Goal: Task Accomplishment & Management: Complete application form

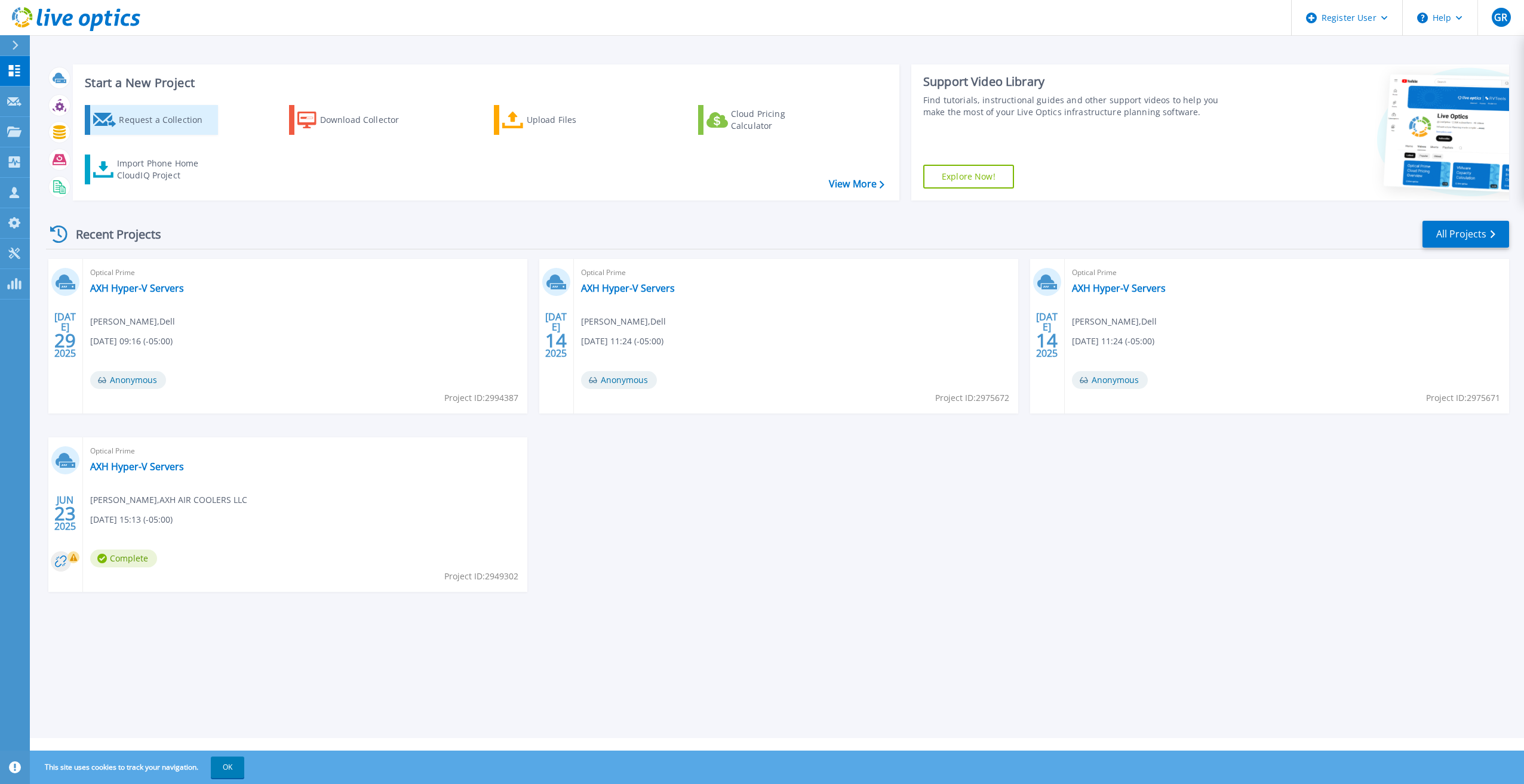
click at [165, 127] on div "Request a Collection" at bounding box center [166, 120] width 95 height 24
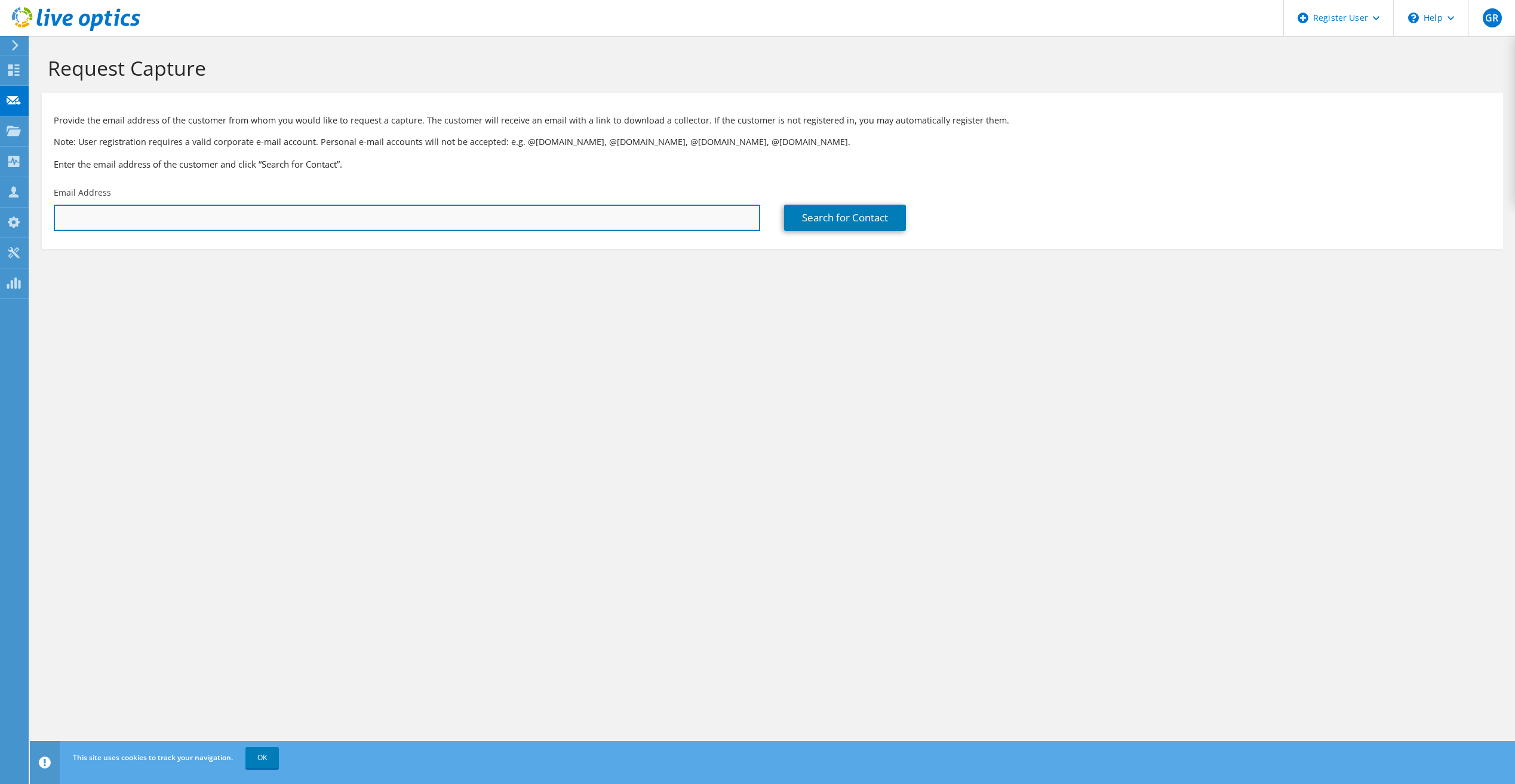
click at [260, 217] on input "text" at bounding box center [406, 217] width 706 height 26
paste input "Sherry.McIntyre@howardhughes.com"
type input "Sherry.McIntyre@howardhughes.com"
drag, startPoint x: 724, startPoint y: 417, endPoint x: 729, endPoint y: 410, distance: 8.6
click at [724, 416] on div "Request Capture Provide the email address of the customer from whom you would l…" at bounding box center [773, 410] width 1485 height 749
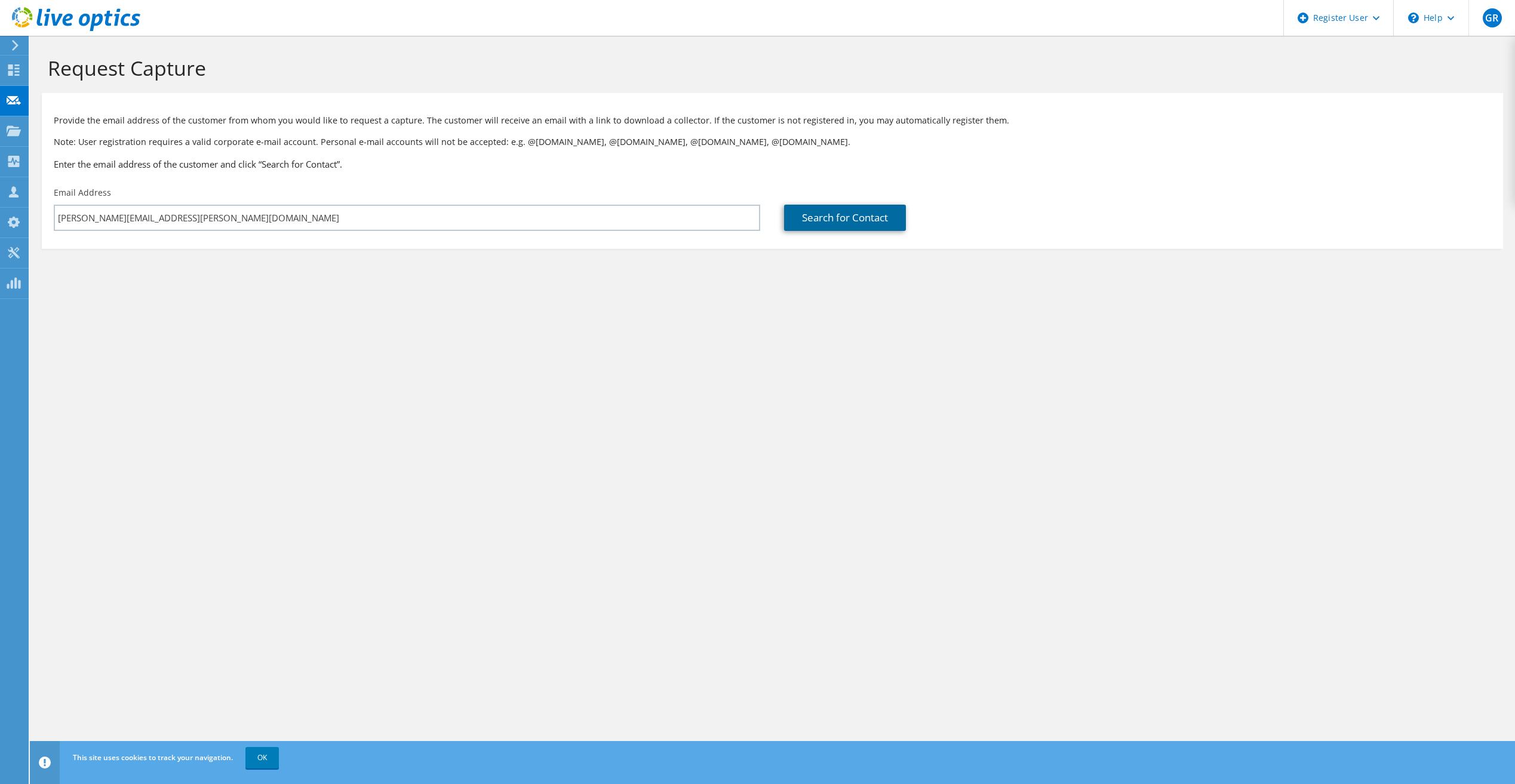
click at [834, 222] on link "Search for Contact" at bounding box center [845, 217] width 122 height 26
type input "HOWARD HUGHES CORP"
type input "sherry"
type input "mcintyre"
type input "United States"
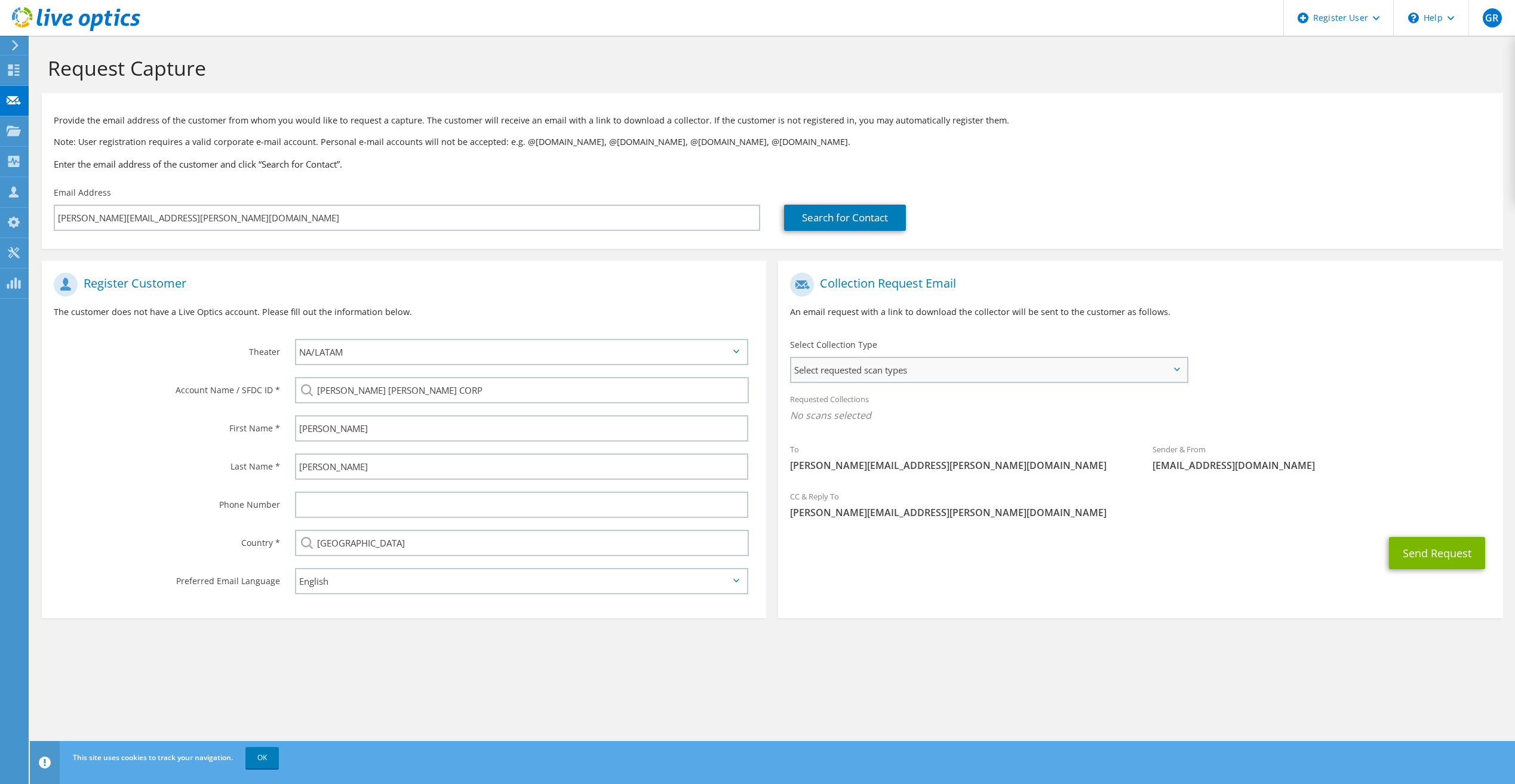
click at [975, 364] on span "Select requested scan types" at bounding box center [988, 370] width 395 height 24
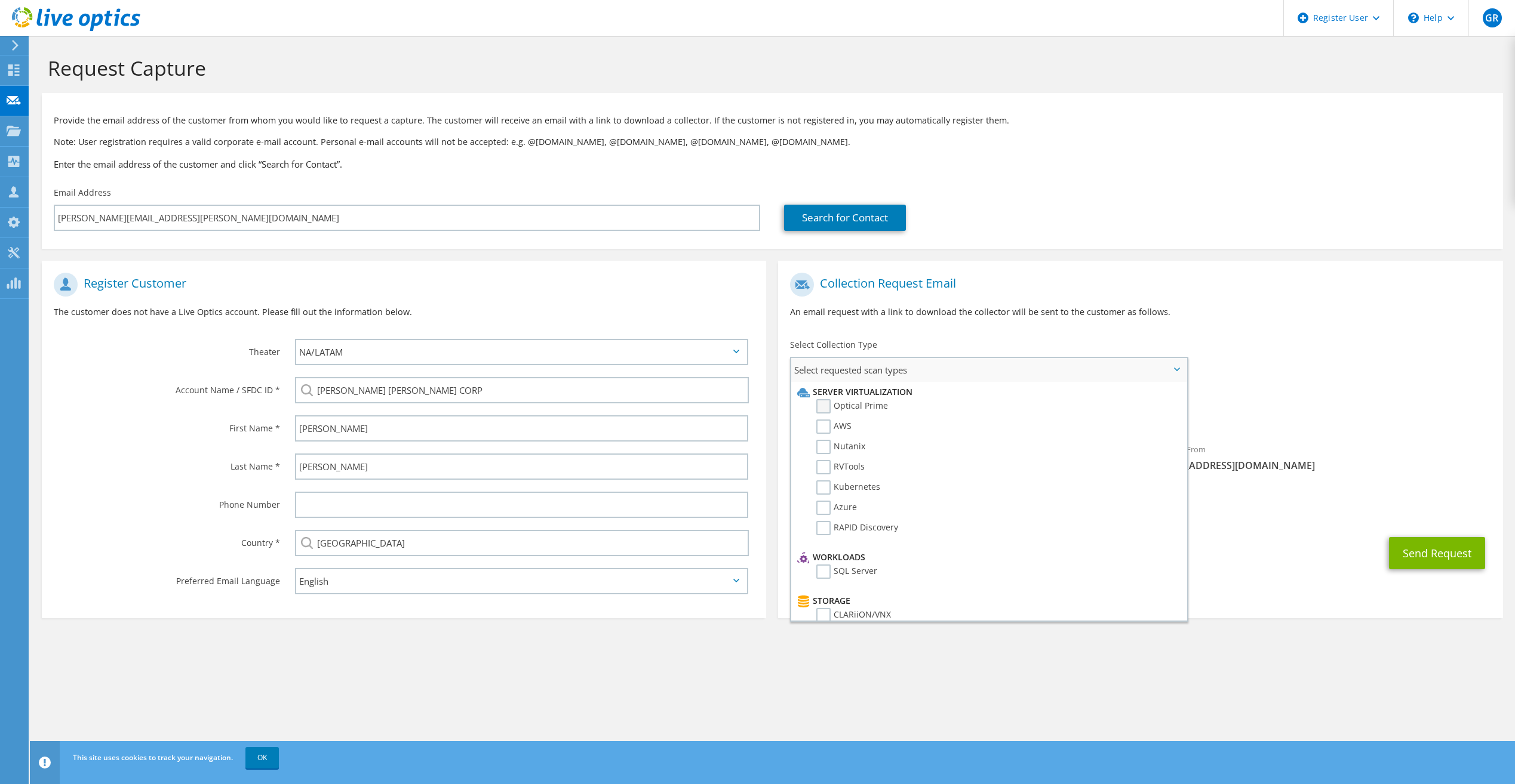
click at [823, 401] on label "Optical Prime" at bounding box center [852, 406] width 72 height 14
click at [0, 0] on input "Optical Prime" at bounding box center [0, 0] width 0 height 0
click at [1274, 571] on div "Send Request" at bounding box center [1140, 557] width 724 height 44
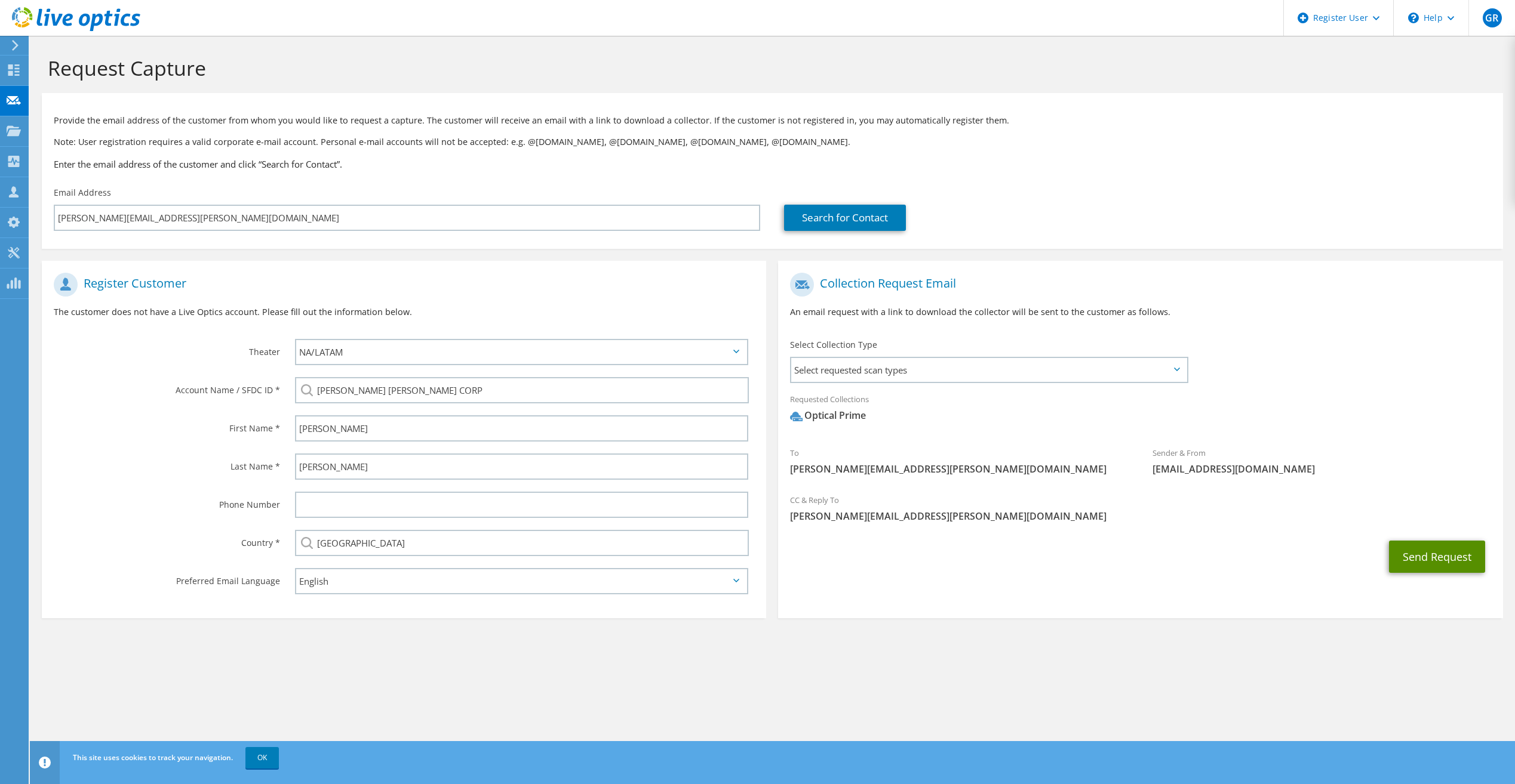
click at [1439, 555] on button "Send Request" at bounding box center [1436, 557] width 96 height 33
